Goal: Register for event/course

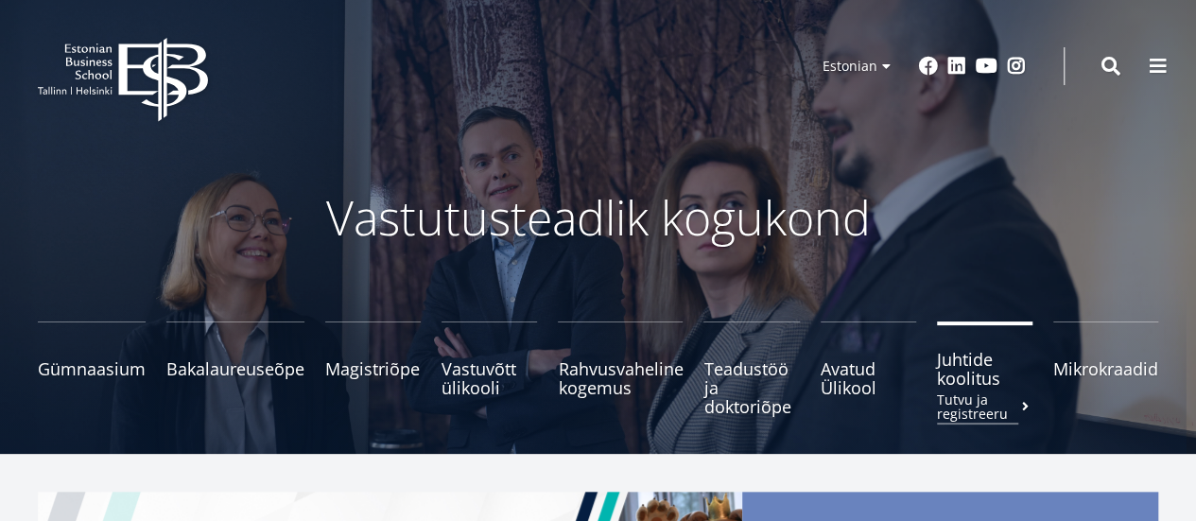
drag, startPoint x: 0, startPoint y: 0, endPoint x: 992, endPoint y: 379, distance: 1062.2
click at [992, 379] on span "Juhtide koolitus Tutvu ja registreeru" at bounding box center [984, 369] width 95 height 38
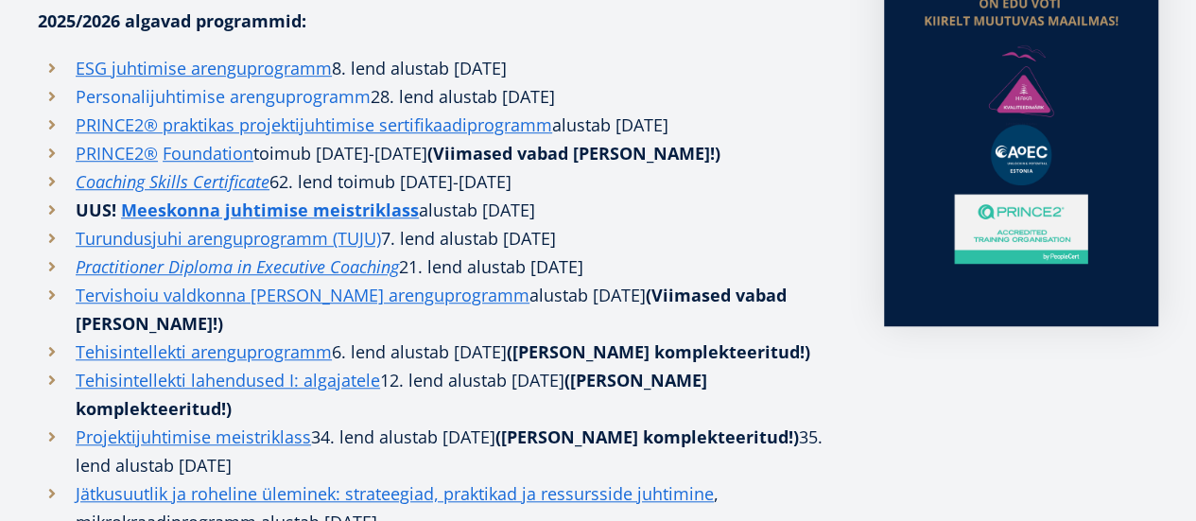
click at [172, 101] on link "Personalijuhtimise arenguprogramm" at bounding box center [223, 96] width 295 height 28
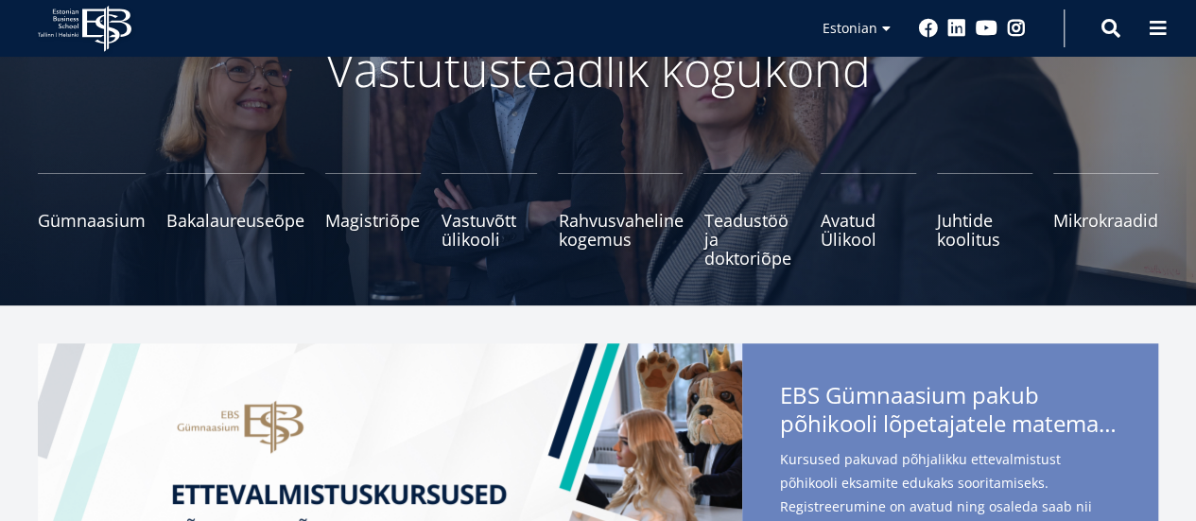
scroll to position [89, 0]
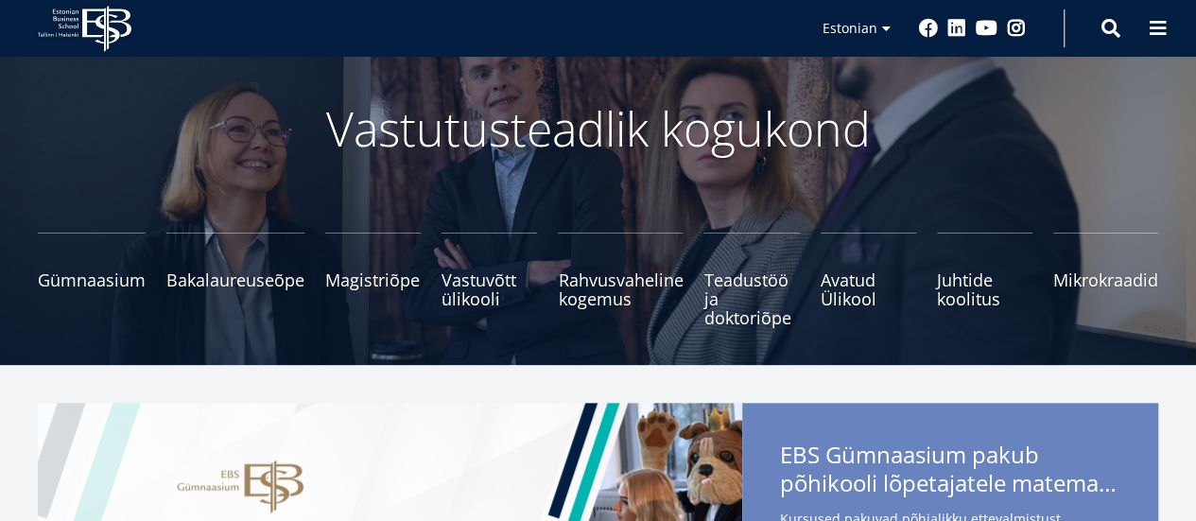
drag, startPoint x: 1203, startPoint y: 143, endPoint x: 1204, endPoint y: 62, distance: 80.3
click at [964, 280] on span "Juhtide koolitus Tutvu ja registreeru" at bounding box center [984, 280] width 95 height 38
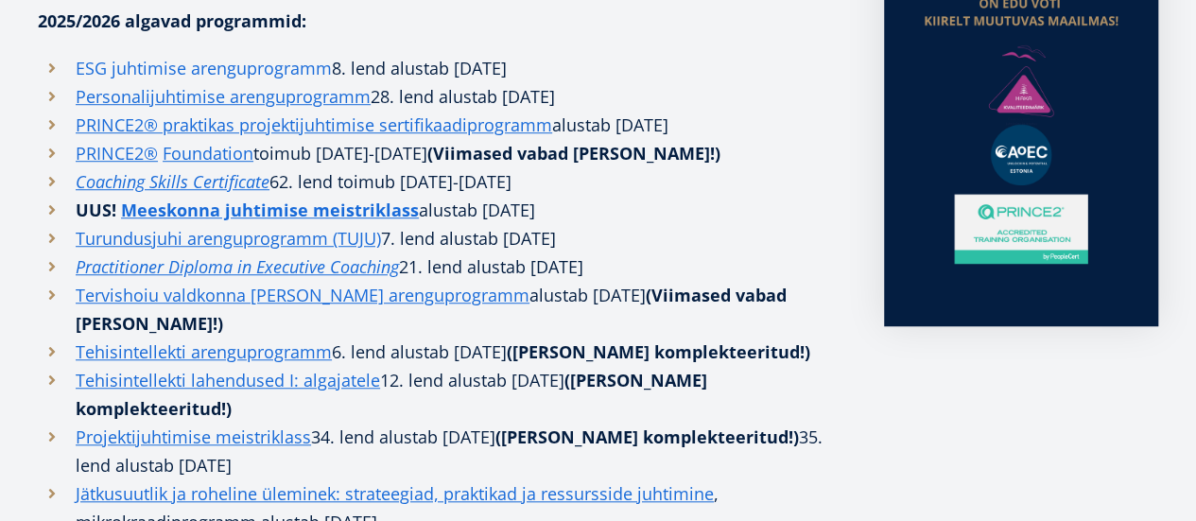
click at [217, 63] on link "ESG juhtimise arenguprogramm" at bounding box center [204, 68] width 256 height 28
click at [117, 93] on link "Personalijuhtimise arenguprogramm" at bounding box center [223, 96] width 295 height 28
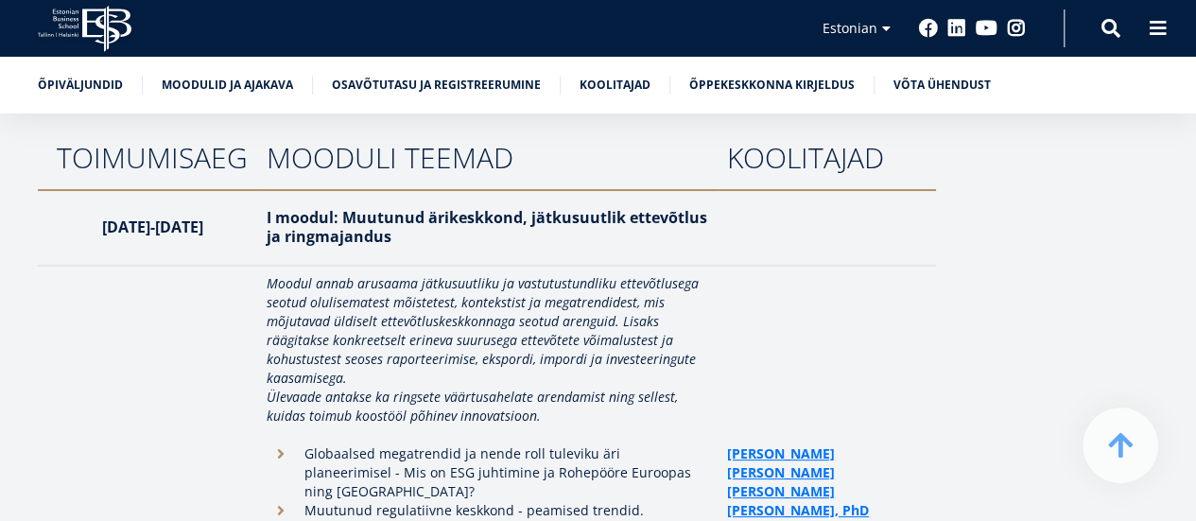
scroll to position [2987, 0]
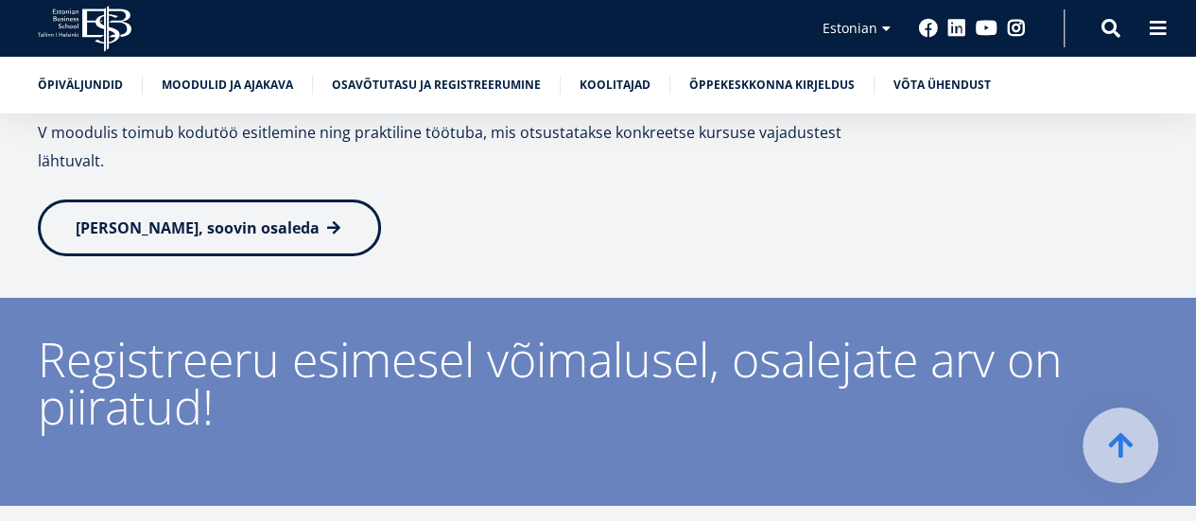
click at [202, 217] on span "[PERSON_NAME], soovin osaleda" at bounding box center [198, 227] width 244 height 21
